Goal: Navigation & Orientation: Go to known website

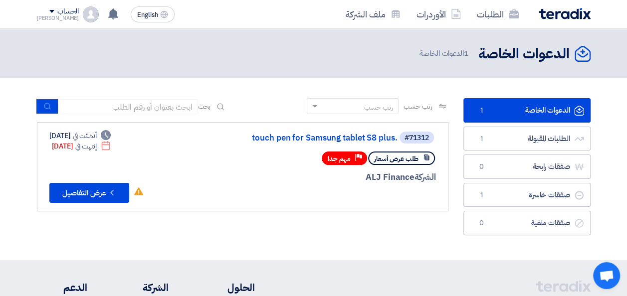
click at [570, 14] on img at bounding box center [565, 13] width 52 height 11
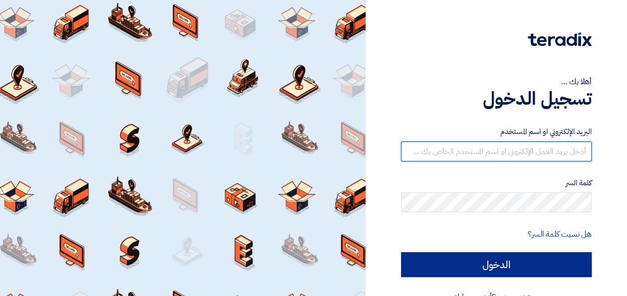
type input "[PERSON_NAME][EMAIL_ADDRESS][PERSON_NAME][DOMAIN_NAME]"
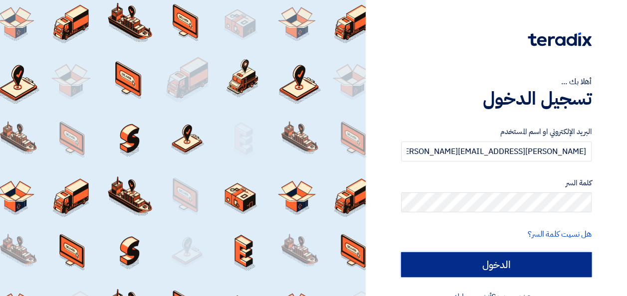
click at [500, 259] on input "الدخول" at bounding box center [496, 265] width 191 height 25
